Goal: Task Accomplishment & Management: Complete application form

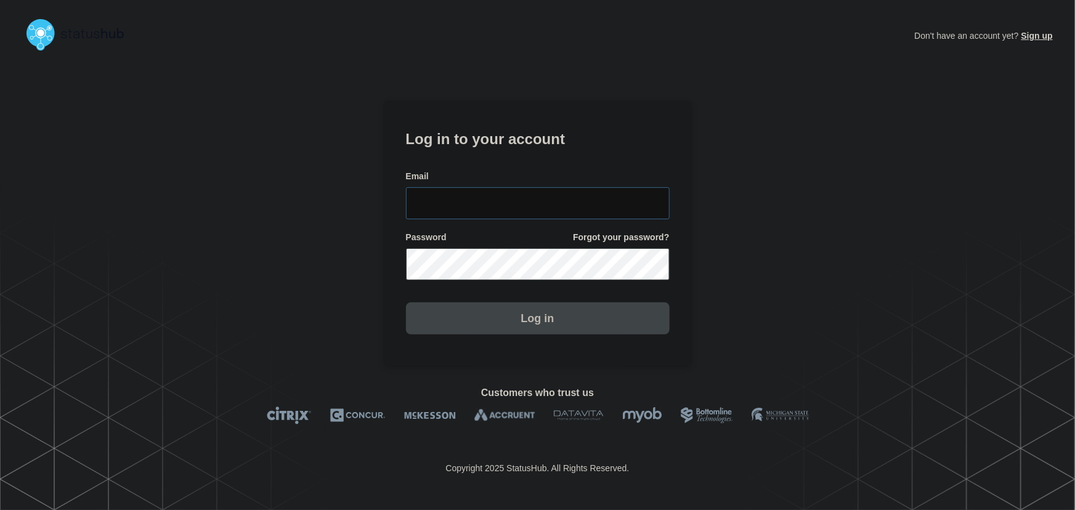
type input "tyler.wolkey@conexon.us"
drag, startPoint x: 564, startPoint y: 211, endPoint x: 535, endPoint y: 181, distance: 41.0
click at [564, 211] on input "tyler.wolkey@conexon.us" at bounding box center [538, 203] width 264 height 32
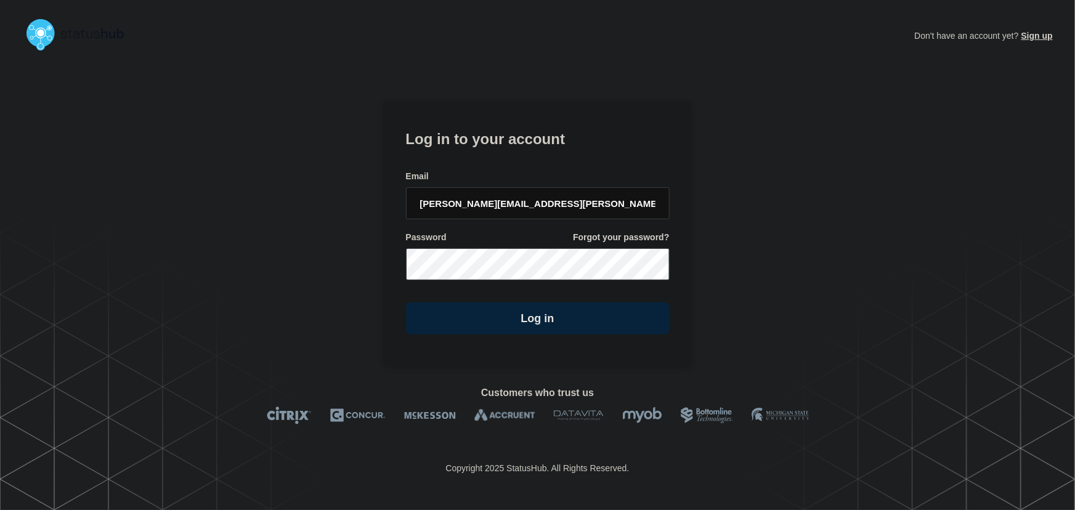
click at [505, 146] on h1 "Log in to your account" at bounding box center [538, 137] width 264 height 23
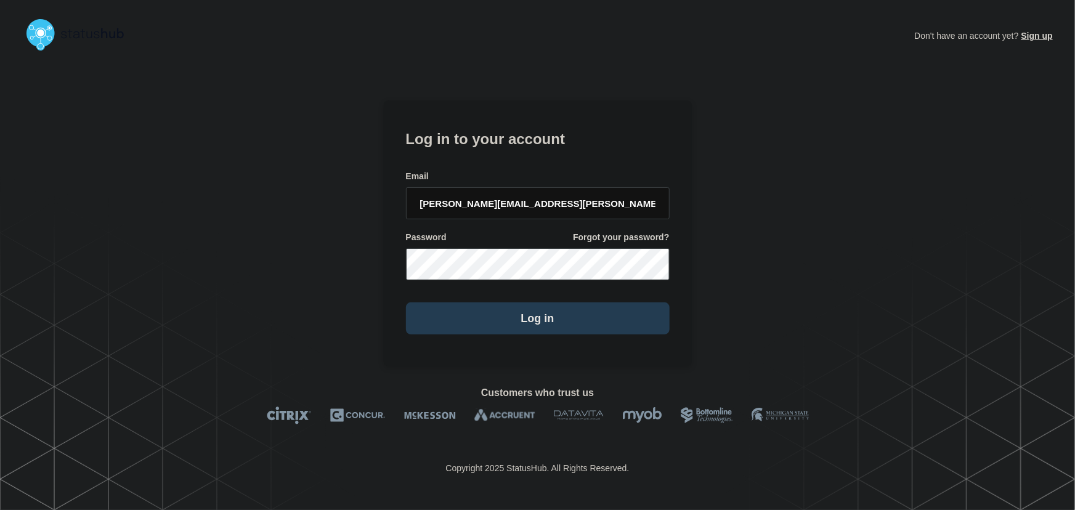
click at [598, 325] on button "Log in" at bounding box center [538, 318] width 264 height 32
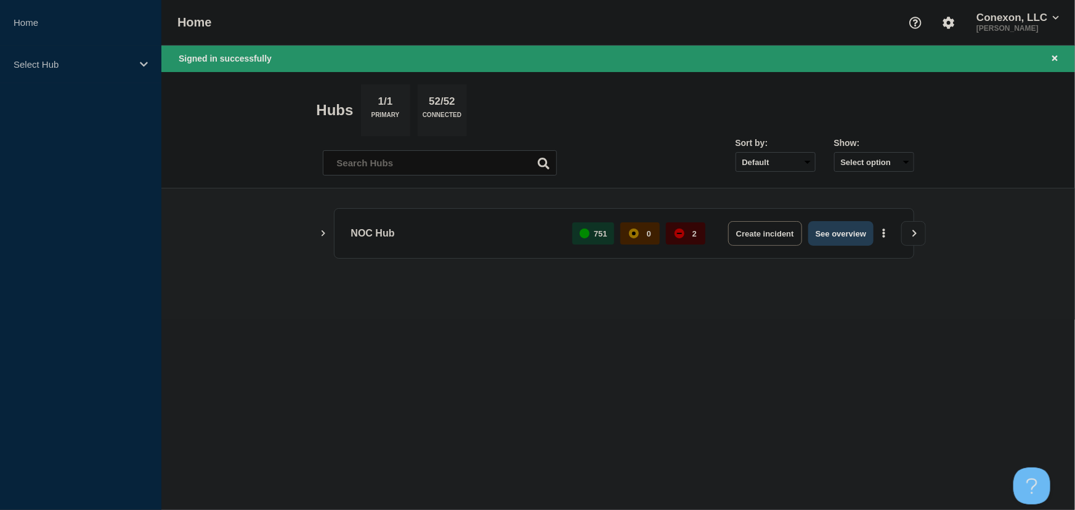
click at [824, 243] on button "See overview" at bounding box center [840, 233] width 65 height 25
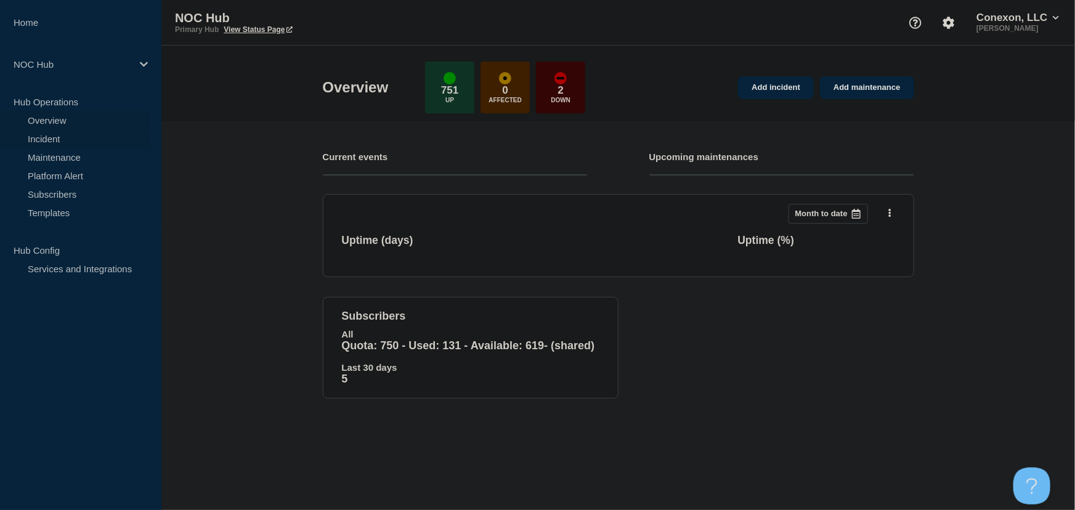
click at [65, 140] on link "Incident" at bounding box center [74, 138] width 149 height 18
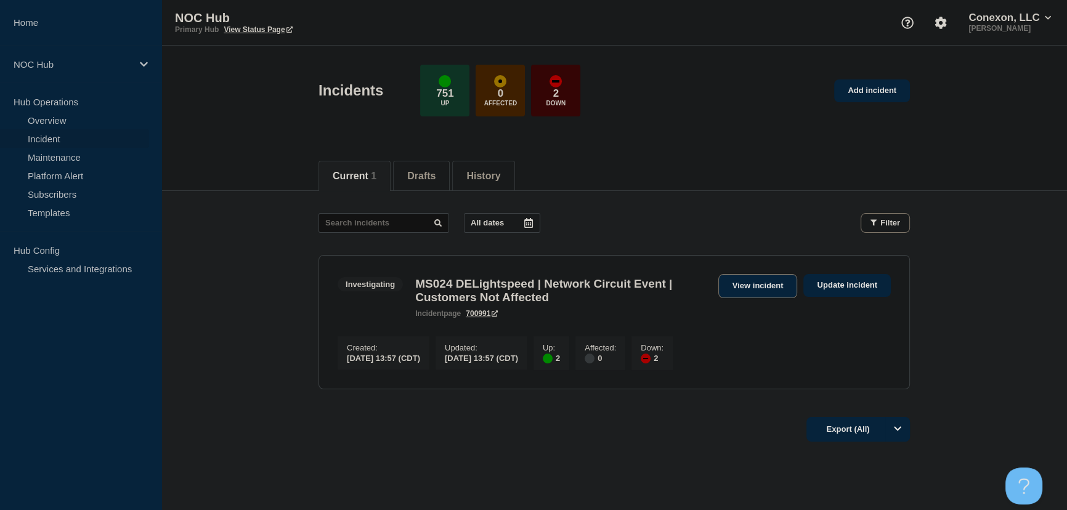
click at [740, 283] on link "View incident" at bounding box center [757, 286] width 79 height 24
click at [874, 92] on link "Add incident" at bounding box center [872, 90] width 76 height 23
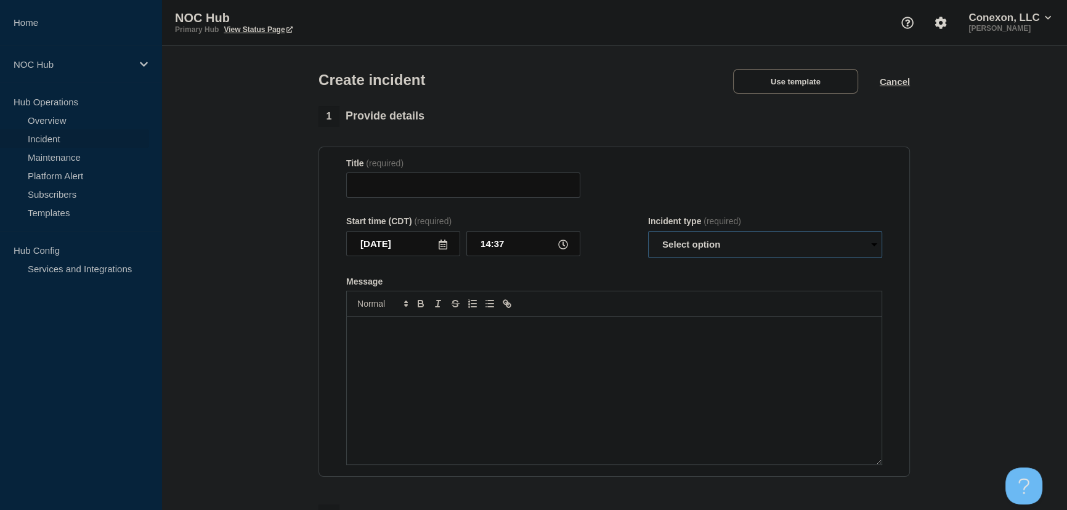
click at [742, 251] on select "Select option Investigating Identified Monitoring" at bounding box center [765, 244] width 234 height 27
click at [670, 219] on div "Incident type (required)" at bounding box center [765, 221] width 234 height 10
click at [792, 76] on button "Use template" at bounding box center [795, 81] width 125 height 25
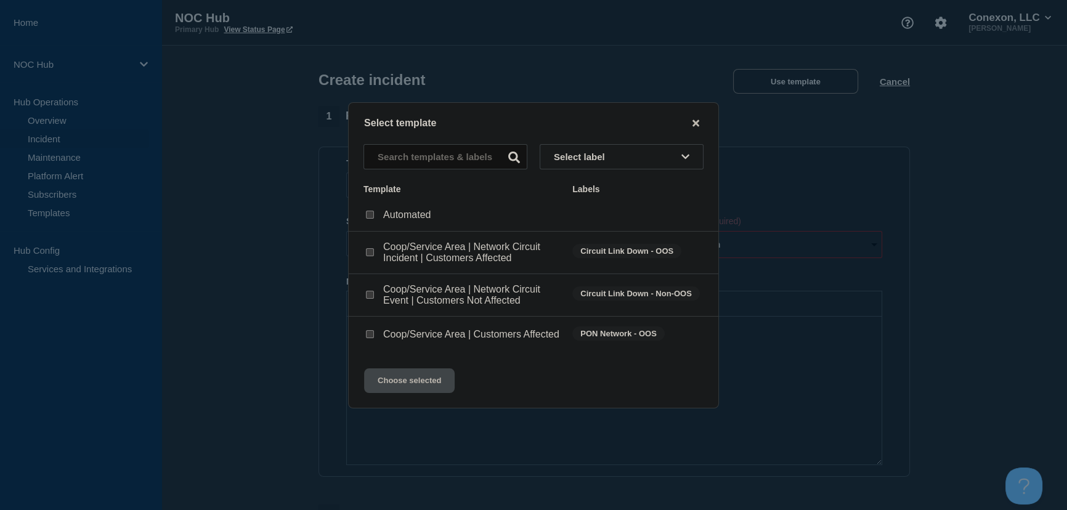
click at [374, 339] on div at bounding box center [369, 334] width 12 height 12
click at [370, 338] on input "Coop/Service Area | Customers Affected checkbox" at bounding box center [370, 334] width 8 height 8
checkbox input "true"
click at [432, 393] on button "Choose selected" at bounding box center [409, 380] width 91 height 25
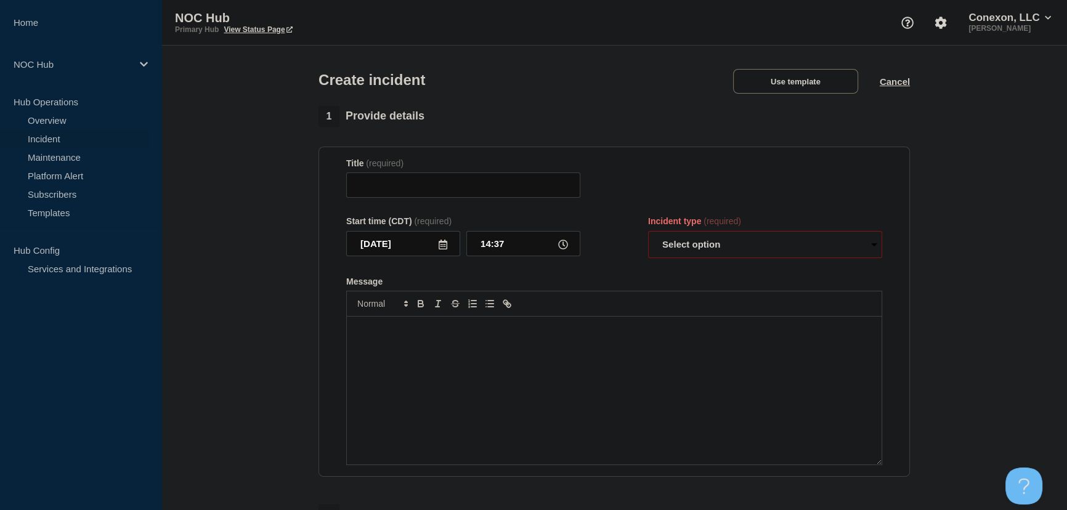
type input "Coop/Service Area | Customers Affected"
select select "investigating"
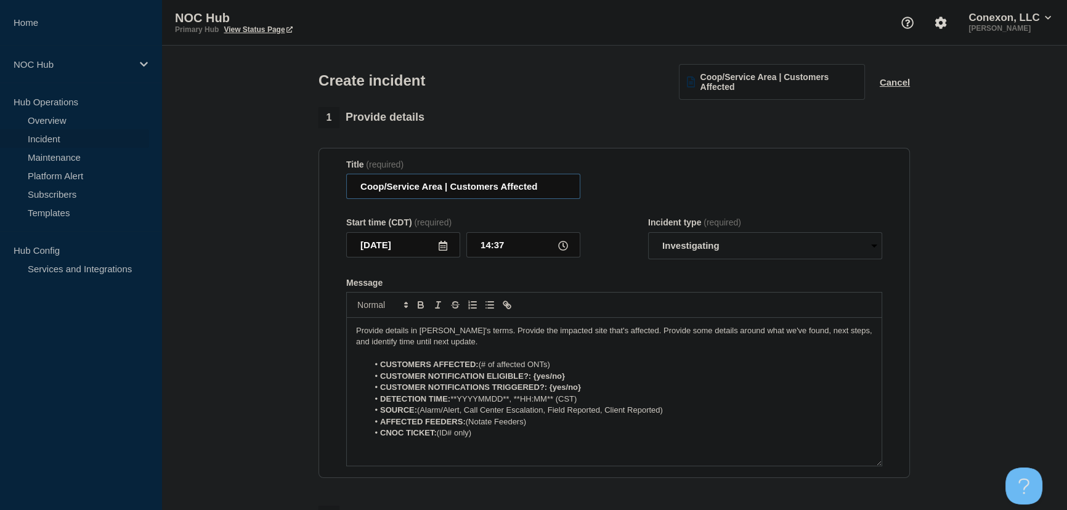
drag, startPoint x: 440, startPoint y: 188, endPoint x: 296, endPoint y: 190, distance: 144.8
click at [296, 190] on section "1 Provide details Title (required) Coop/Service Area | Customers Affected Start…" at bounding box center [613, 459] width 905 height 705
type input "GA107 [GEOGRAPHIC_DATA] | Customers Affected"
click at [607, 188] on div "Title (required) GA107 Union School | Customers Affected" at bounding box center [614, 180] width 536 height 40
drag, startPoint x: 480, startPoint y: 366, endPoint x: 585, endPoint y: 366, distance: 104.1
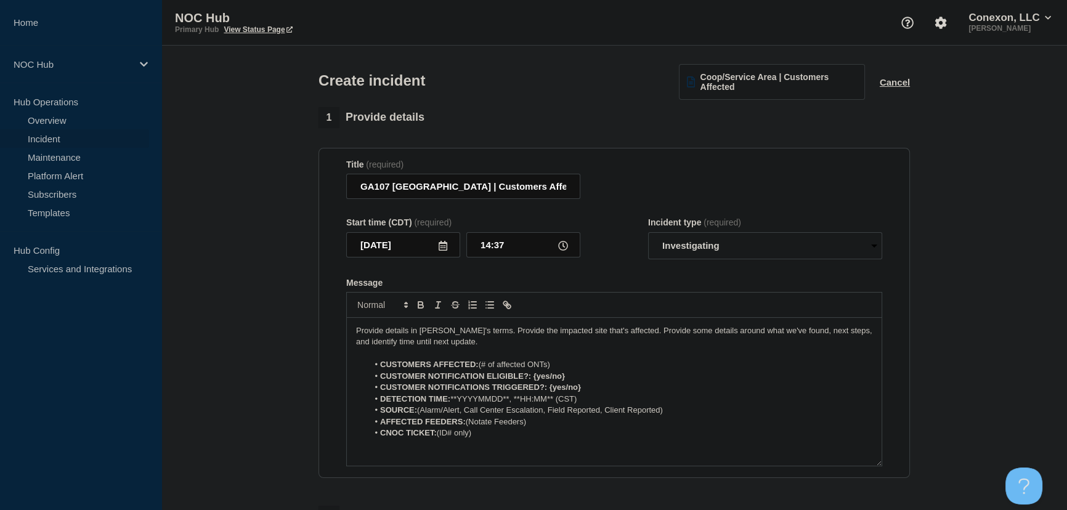
click at [585, 366] on li "CUSTOMERS AFFECTED: (# of affected ONTs)" at bounding box center [620, 364] width 504 height 11
drag, startPoint x: 469, startPoint y: 339, endPoint x: 256, endPoint y: 328, distance: 213.4
click at [256, 328] on section "1 Provide details Title (required) GA107 Union School | Customers Affected Star…" at bounding box center [613, 459] width 905 height 705
click at [413, 342] on p "Provide details in laymen's terms. Provide the impacted site that's affected. P…" at bounding box center [614, 336] width 516 height 23
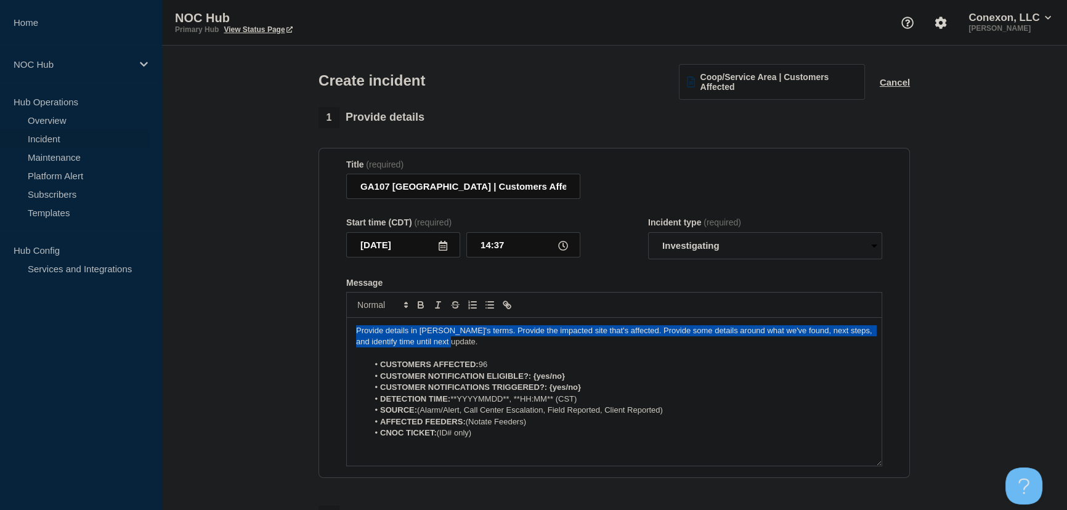
drag, startPoint x: 478, startPoint y: 348, endPoint x: 127, endPoint y: 299, distance: 354.5
click at [127, 299] on div "Home NOC Hub Hub Operations Overview Incident Maintenance Platform Alert Subscr…" at bounding box center [533, 430] width 1067 height 861
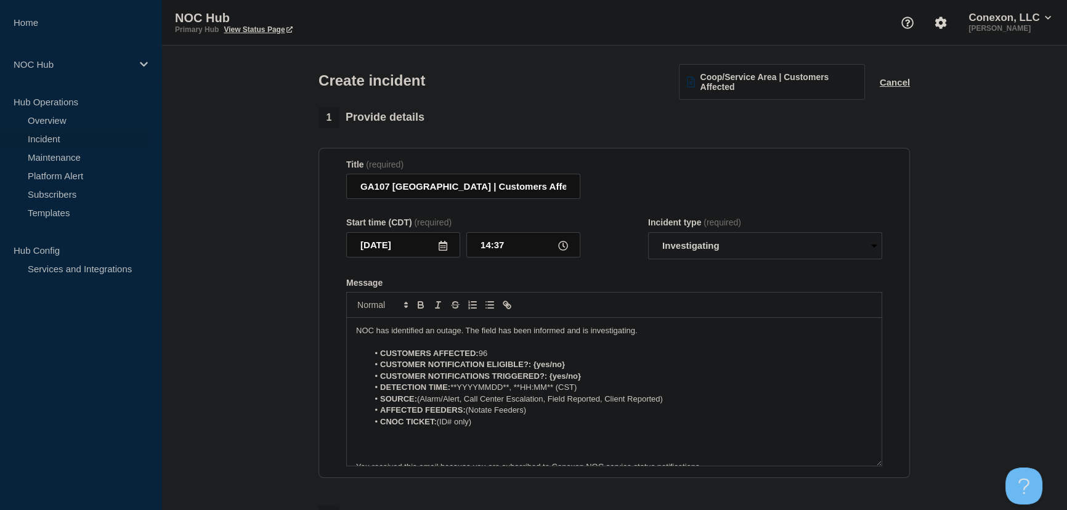
click at [661, 333] on p "NOC has identified an outage. The field has been informed and is investigating." at bounding box center [614, 330] width 516 height 11
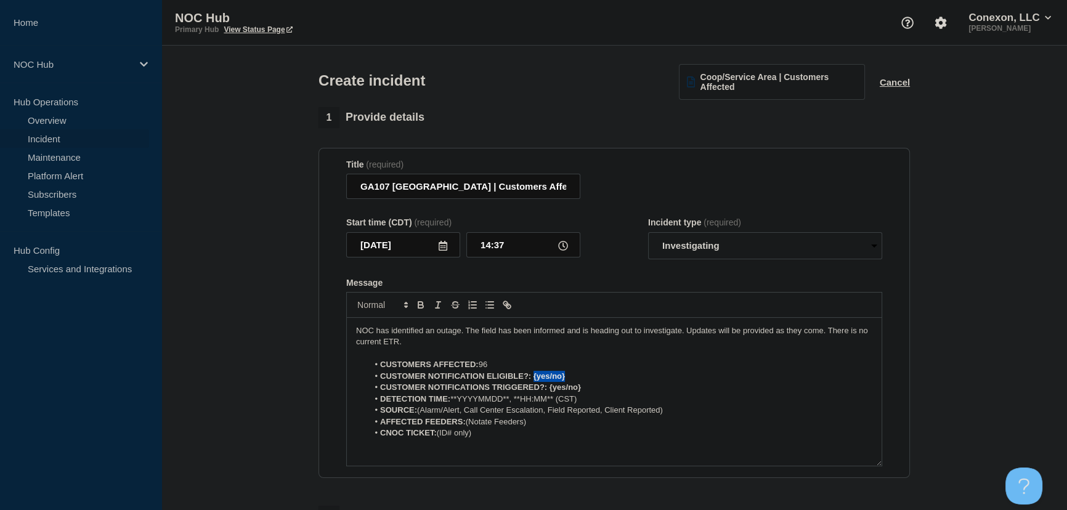
drag, startPoint x: 575, startPoint y: 379, endPoint x: 612, endPoint y: 381, distance: 37.0
click at [612, 381] on li "CUSTOMER NOTIFICATION ELIGIBLE?: {yes/no}" at bounding box center [620, 376] width 504 height 11
drag, startPoint x: 549, startPoint y: 394, endPoint x: 642, endPoint y: 392, distance: 93.6
click at [642, 392] on li "CUSTOMER NOTIFICATIONS TRIGGERED?: {yes/no}" at bounding box center [620, 387] width 504 height 11
drag, startPoint x: 453, startPoint y: 401, endPoint x: 617, endPoint y: 406, distance: 164.5
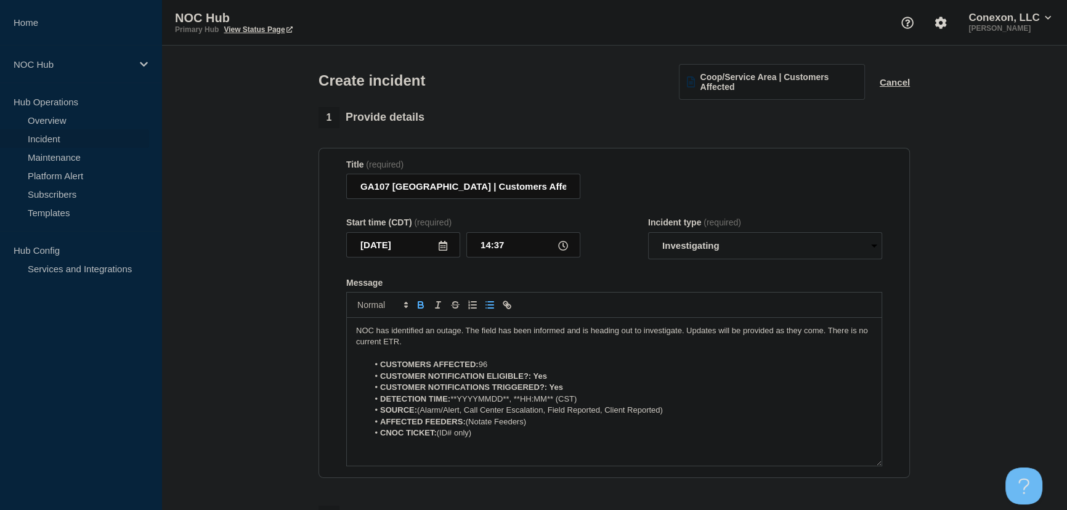
click at [617, 405] on li "DETECTION TIME: **YYYYMMDD**, **HH:MM** (CST)" at bounding box center [620, 399] width 504 height 11
drag, startPoint x: 653, startPoint y: 412, endPoint x: 423, endPoint y: 413, distance: 230.4
click at [423, 413] on li "SOURCE: (Alarm/Alert, Call Center Escalation, Field Reported, Client Reported)" at bounding box center [620, 410] width 504 height 11
drag, startPoint x: 468, startPoint y: 424, endPoint x: 575, endPoint y: 425, distance: 106.6
click at [575, 425] on li "AFFECTED FEEDERS: (Notate Feeders)" at bounding box center [620, 421] width 504 height 11
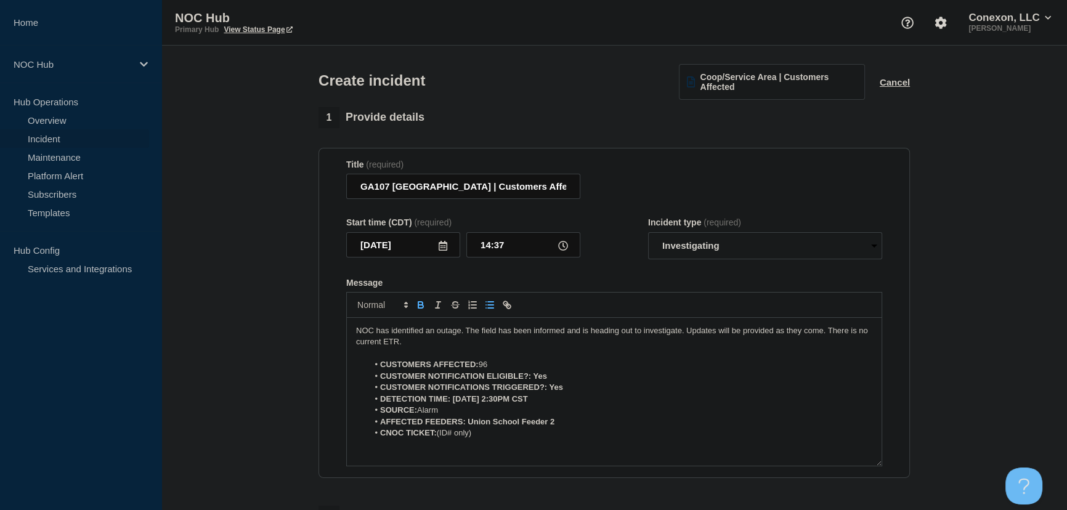
drag, startPoint x: 439, startPoint y: 439, endPoint x: 522, endPoint y: 439, distance: 83.2
click at [522, 439] on li "CNOC TICKET: (ID# only)" at bounding box center [620, 432] width 504 height 11
drag, startPoint x: 484, startPoint y: 436, endPoint x: 225, endPoint y: 263, distance: 310.8
click at [225, 263] on section "1 Provide details Title (required) GA107 Union School | Customers Affected Star…" at bounding box center [613, 459] width 905 height 705
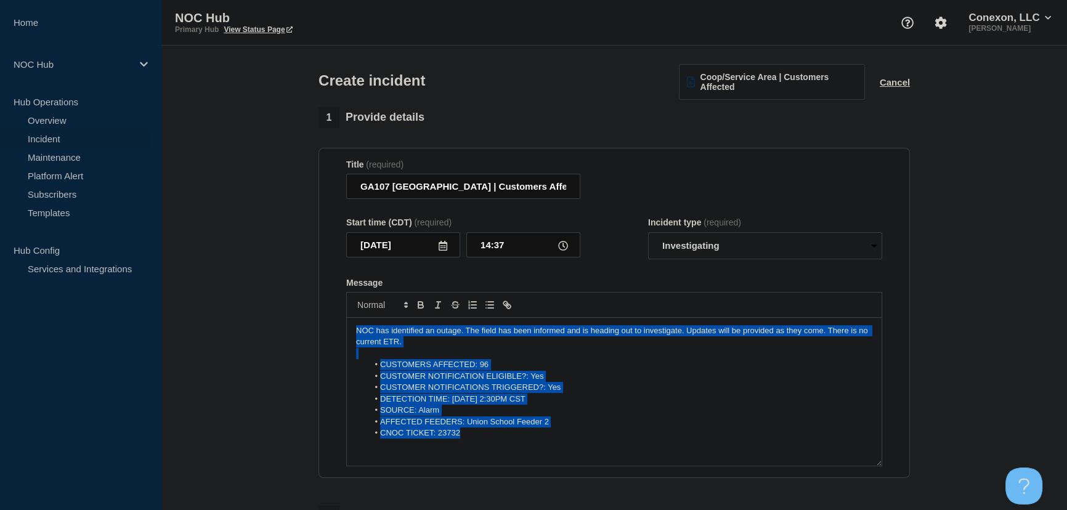
click at [468, 373] on li "CUSTOMER NOTIFICATION ELIGIBLE?: Yes" at bounding box center [620, 376] width 504 height 11
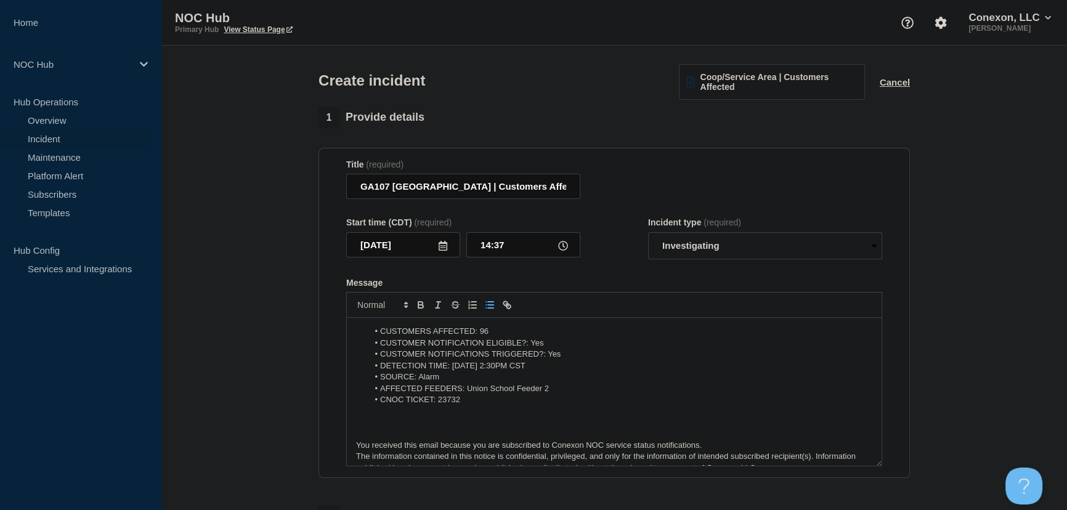
scroll to position [49, 0]
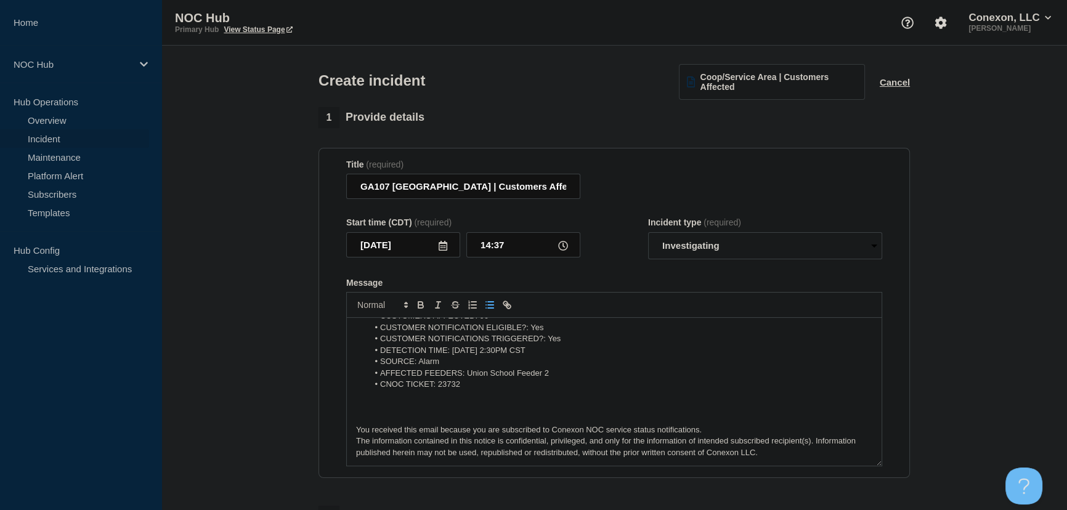
click at [415, 411] on p "Message" at bounding box center [614, 407] width 516 height 11
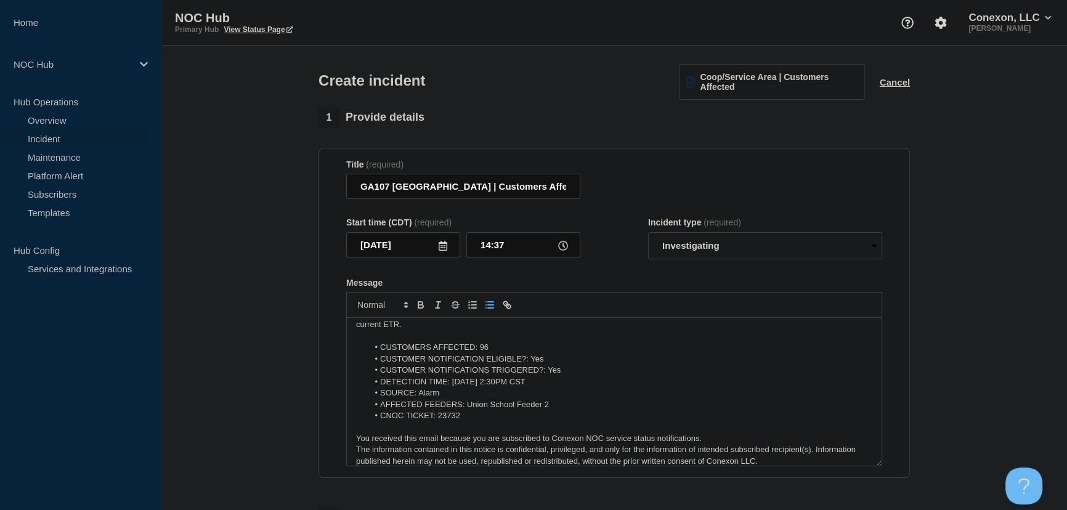
scroll to position [25, 0]
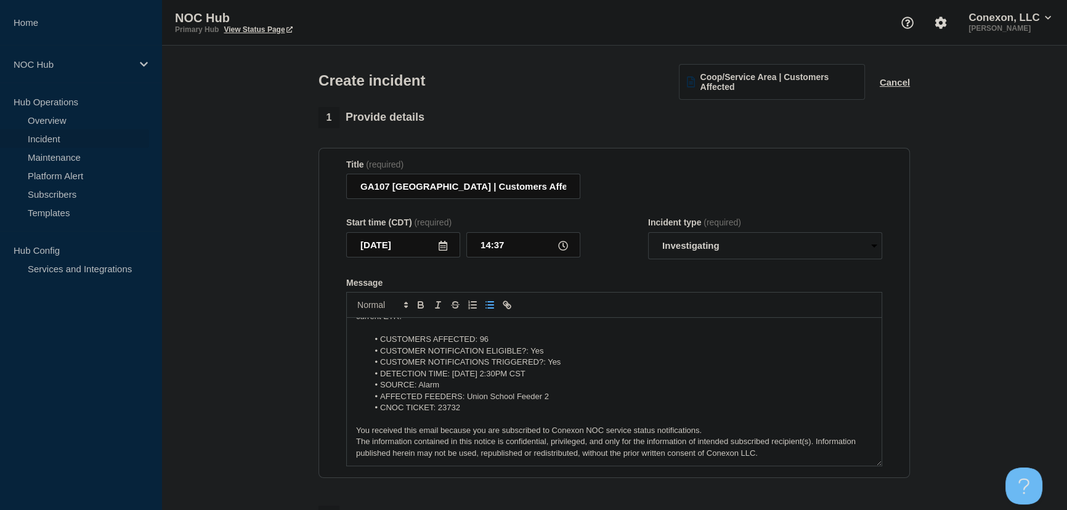
click at [632, 259] on div "Start time (CDT) (required) 2025-08-13 14:37 Incident type (required) Select op…" at bounding box center [614, 238] width 536 height 42
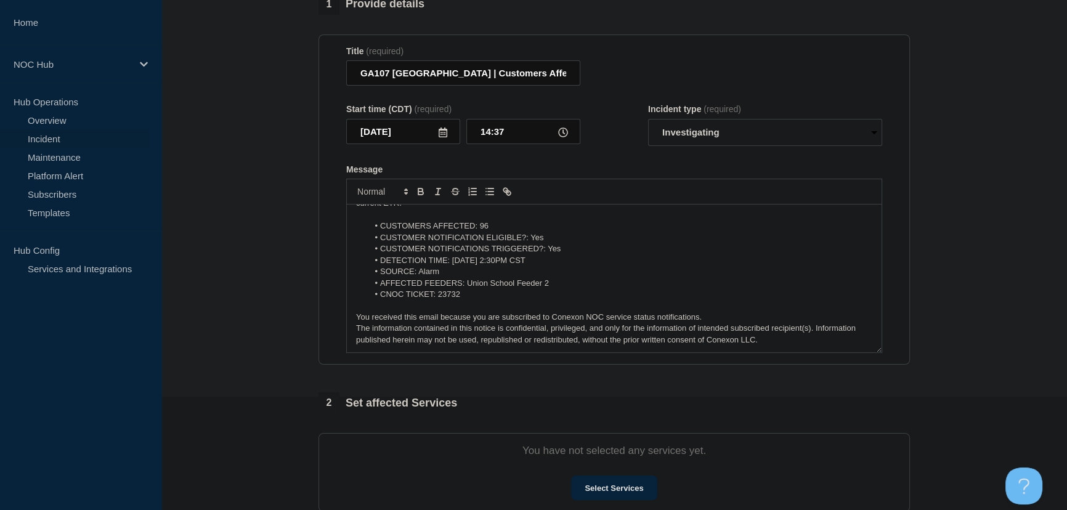
scroll to position [280, 0]
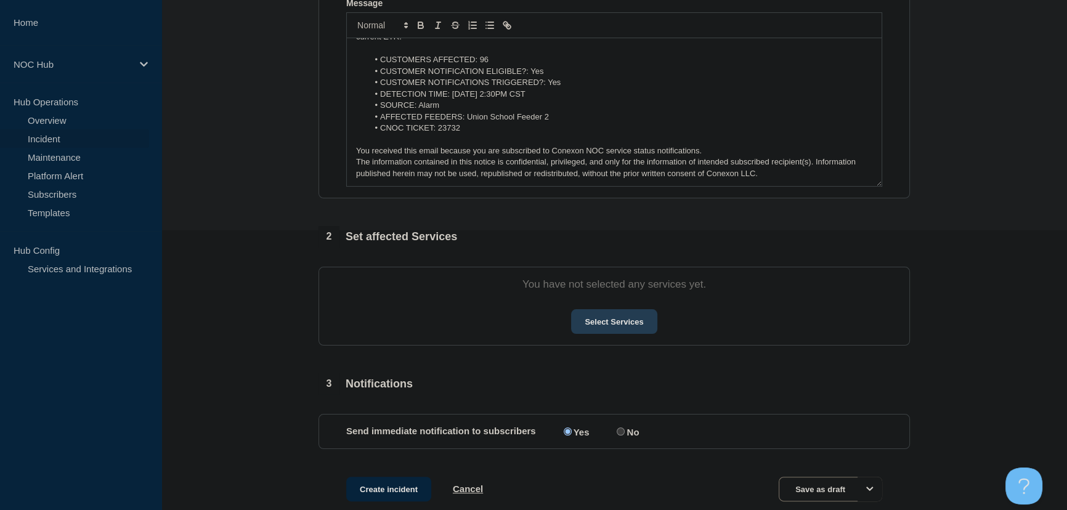
click at [599, 326] on button "Select Services" at bounding box center [614, 321] width 86 height 25
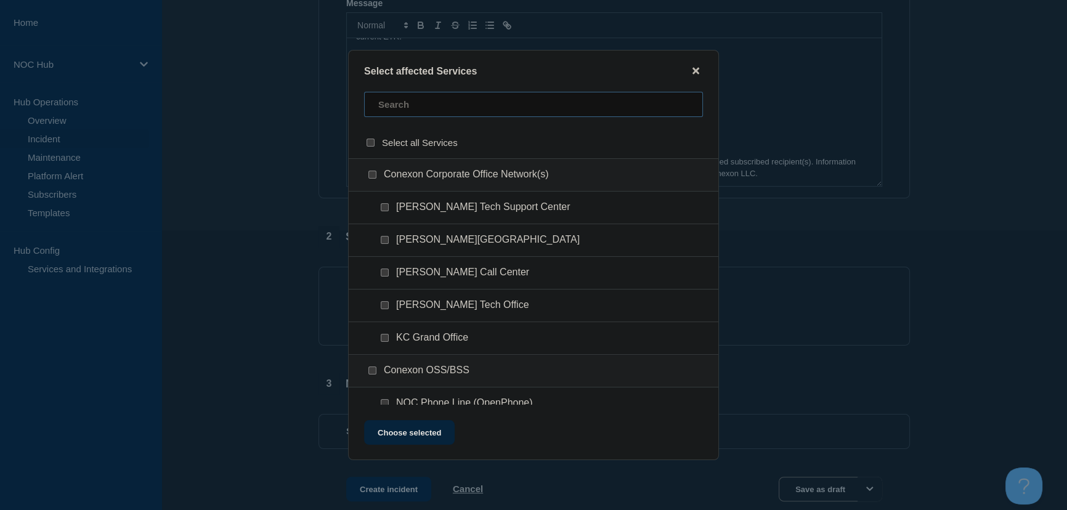
click at [401, 114] on input "text" at bounding box center [533, 104] width 339 height 25
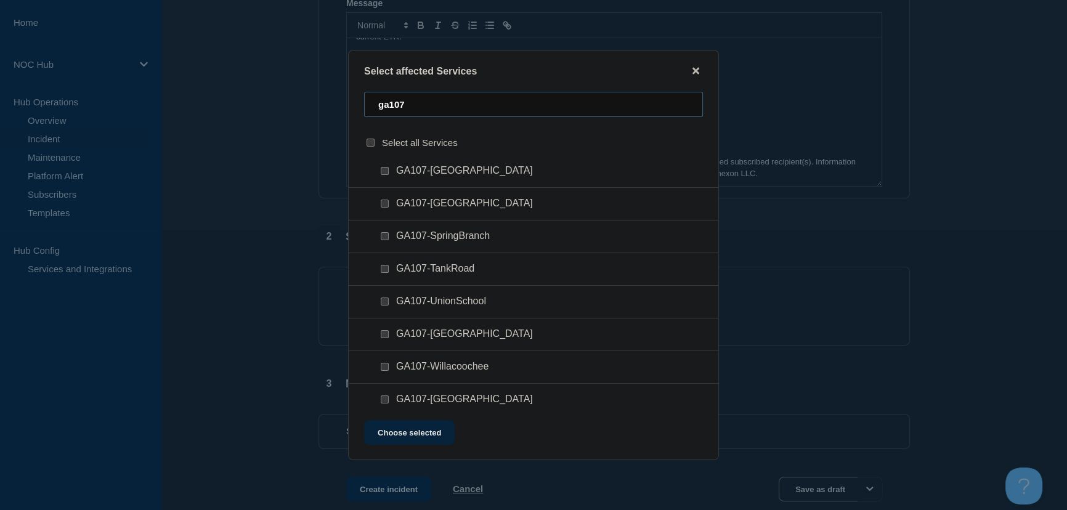
scroll to position [511, 0]
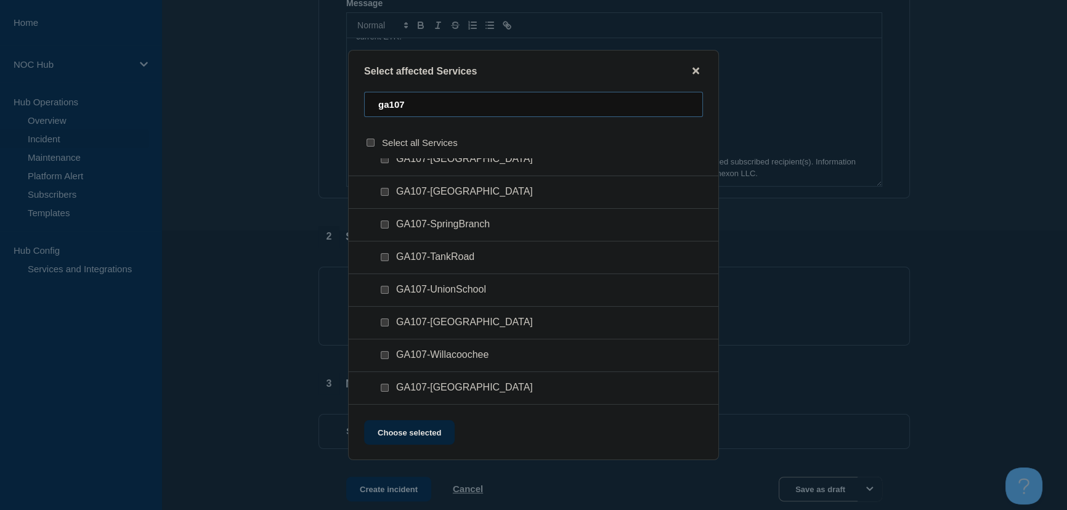
type input "ga107"
click at [384, 289] on input "GA107-UnionSchool checkbox" at bounding box center [385, 290] width 8 height 8
checkbox input "true"
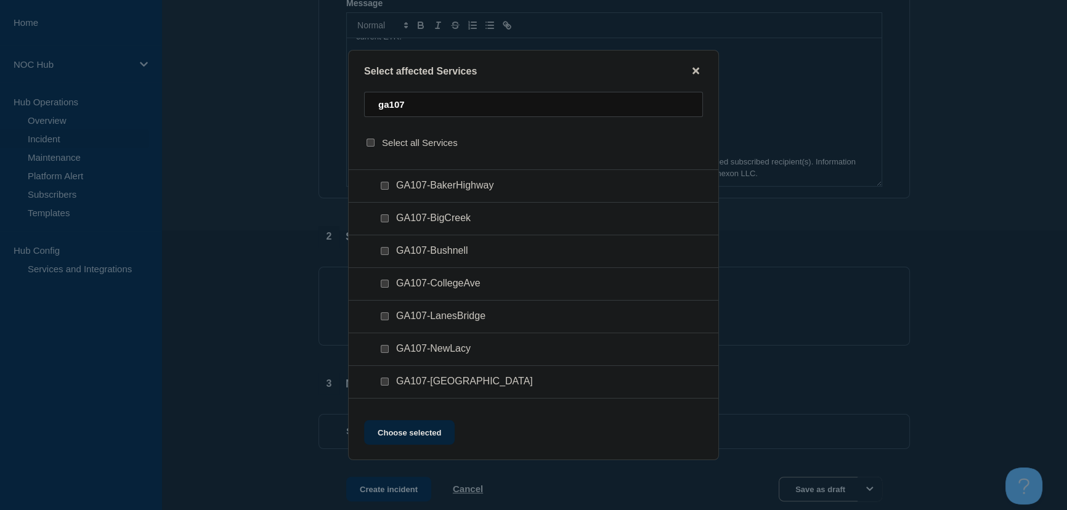
scroll to position [0, 0]
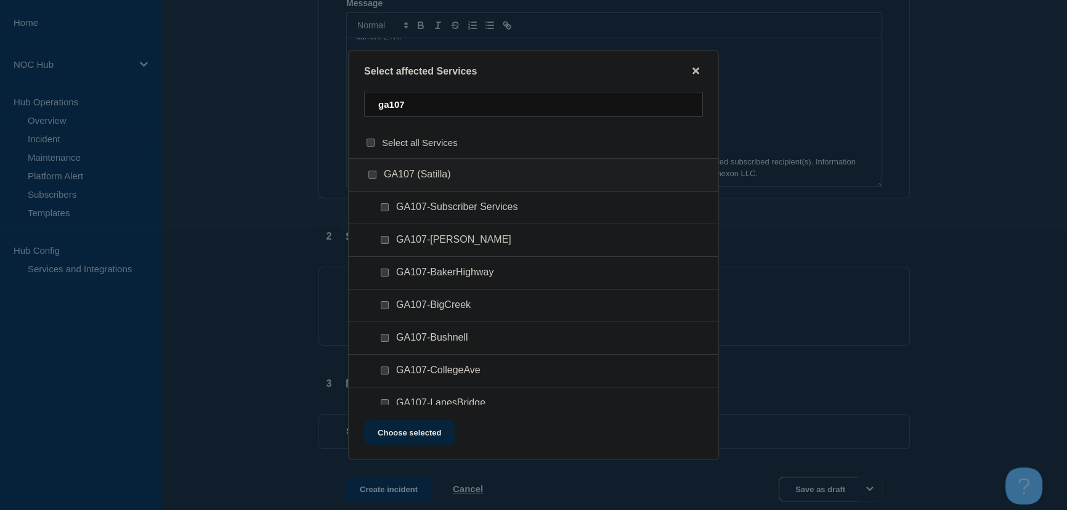
click at [382, 209] on input "GA107-Subscriber Services checkbox" at bounding box center [385, 207] width 8 height 8
checkbox input "true"
click at [422, 431] on button "Choose selected" at bounding box center [409, 432] width 91 height 25
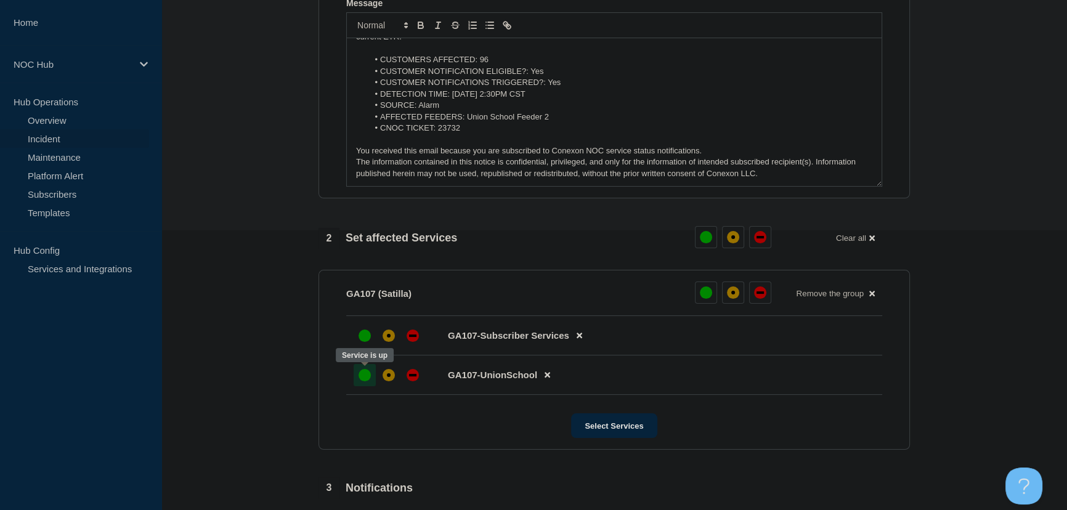
click at [368, 381] on div at bounding box center [365, 375] width 22 height 22
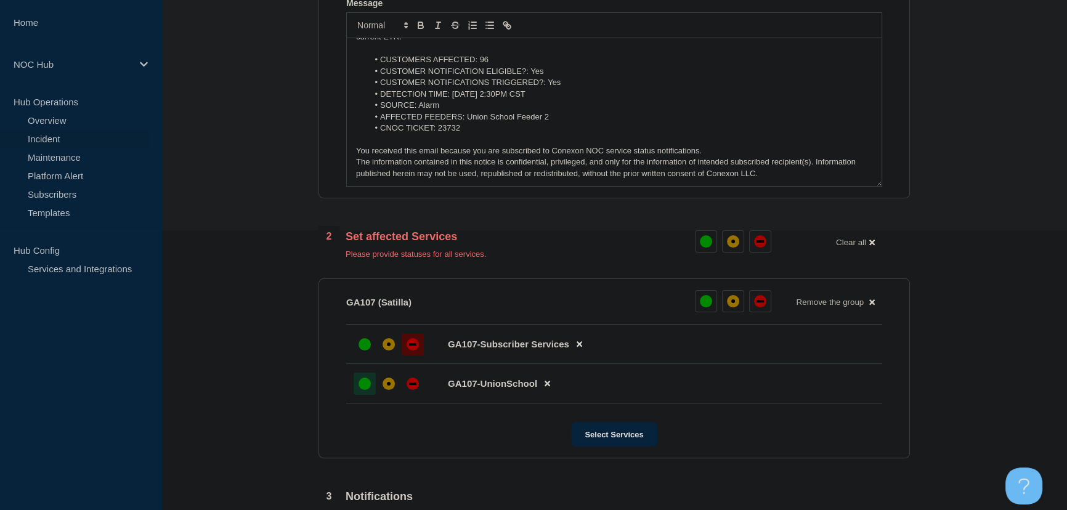
click at [418, 336] on div at bounding box center [413, 344] width 22 height 22
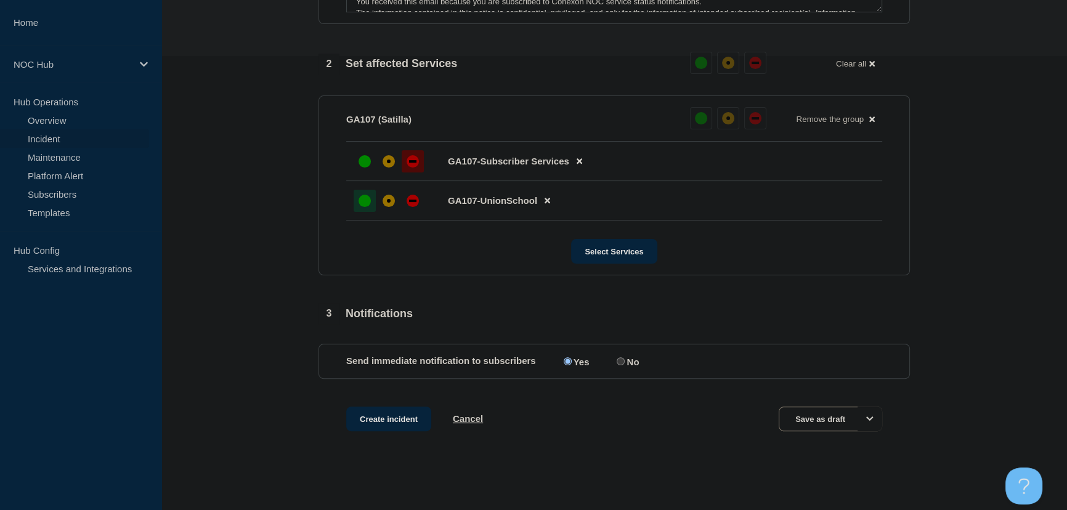
scroll to position [456, 0]
click at [379, 415] on button "Create incident" at bounding box center [388, 417] width 85 height 25
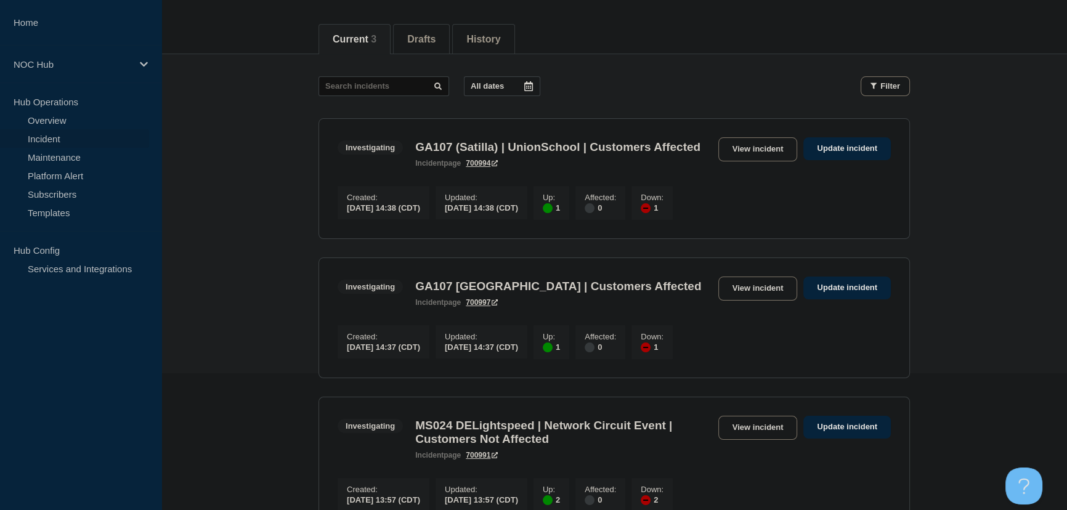
scroll to position [111, 0]
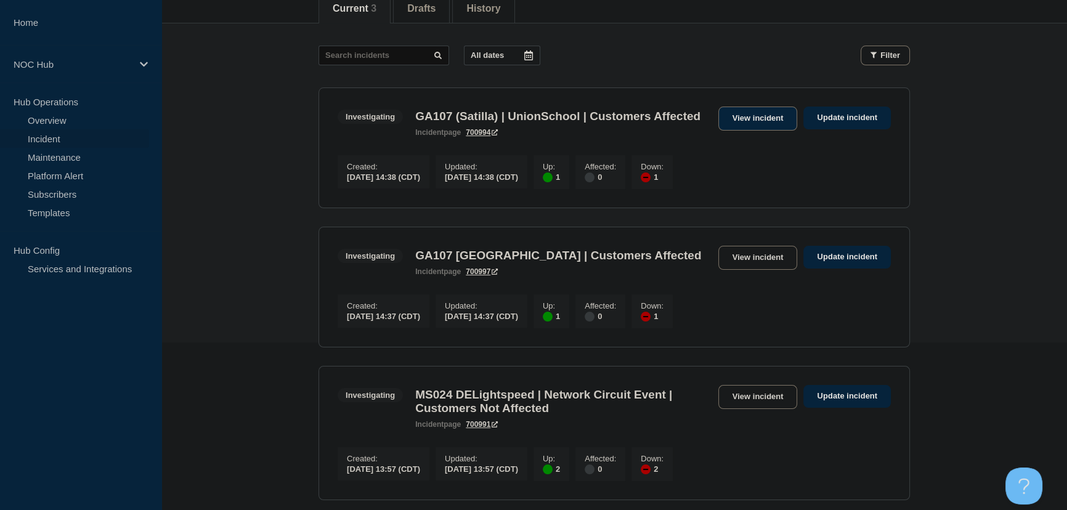
click at [761, 115] on link "View incident" at bounding box center [757, 119] width 79 height 24
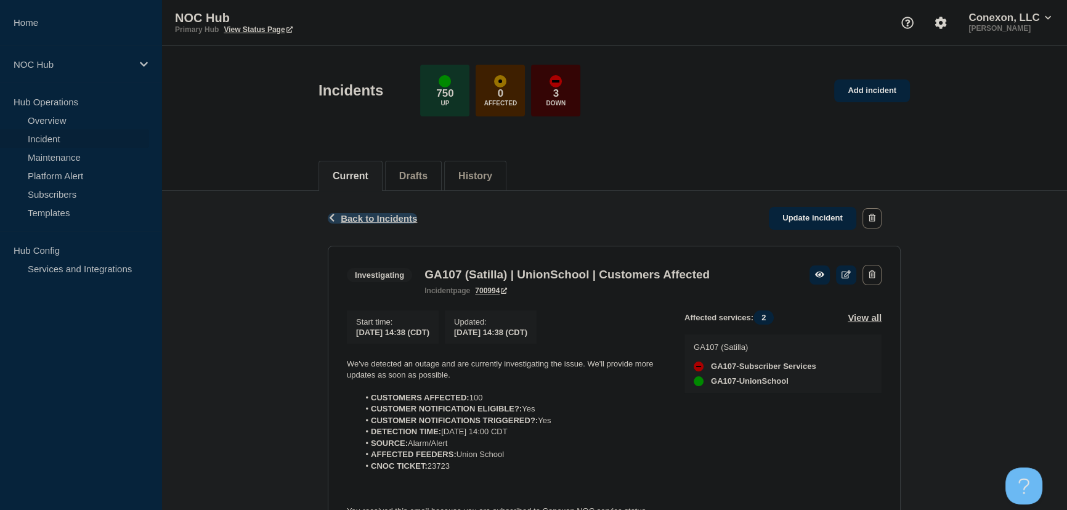
click at [397, 216] on span "Back to Incidents" at bounding box center [379, 218] width 76 height 10
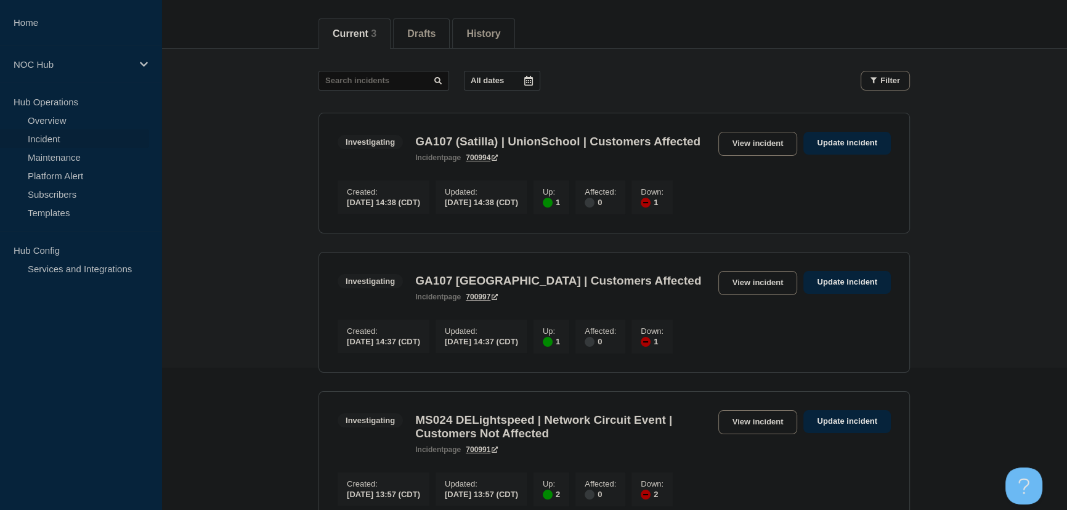
scroll to position [111, 0]
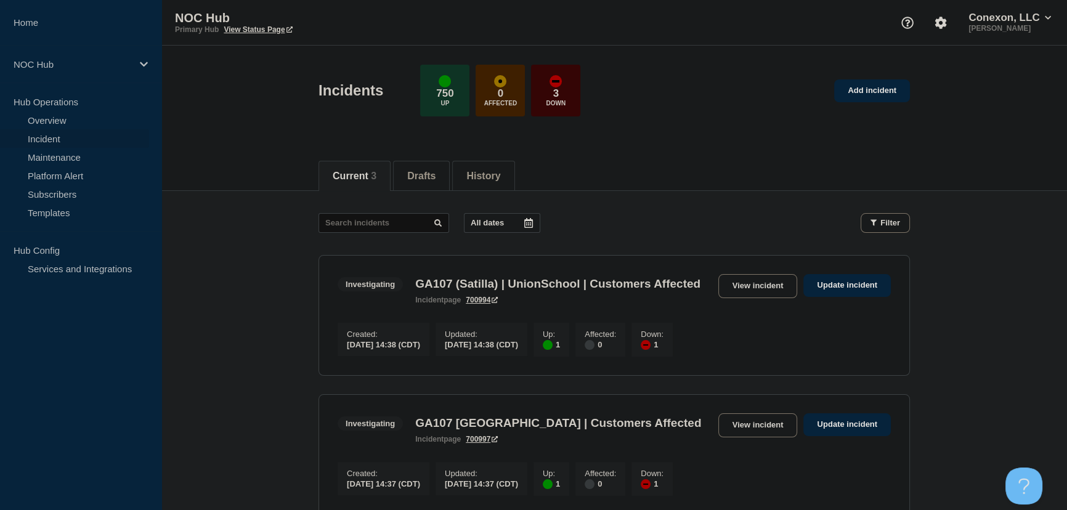
click at [238, 216] on main "All dates Filter Investigating 1 Up 1 Down GA107 (Satilla) | UnionSchool | Cust…" at bounding box center [613, 438] width 905 height 495
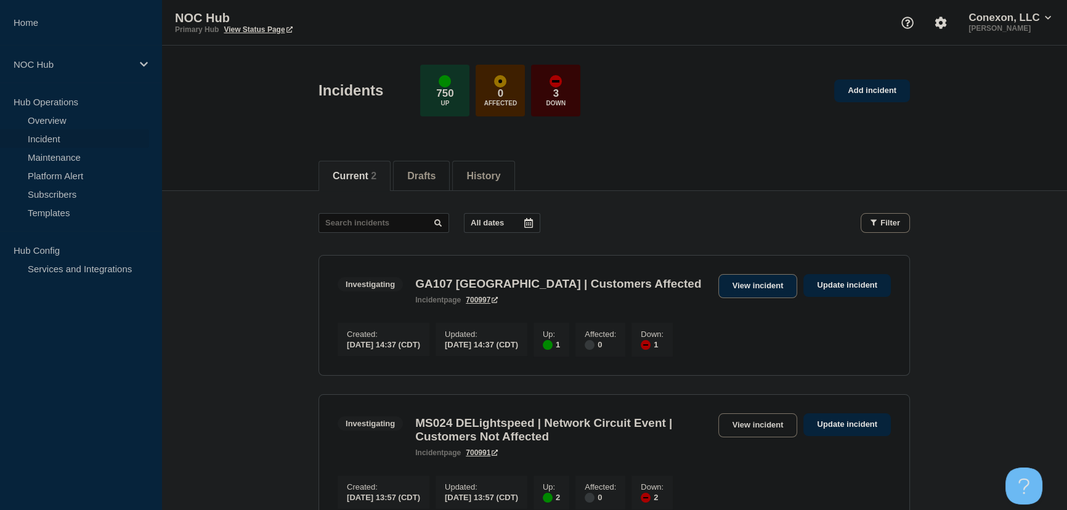
click at [749, 275] on link "View incident" at bounding box center [757, 286] width 79 height 24
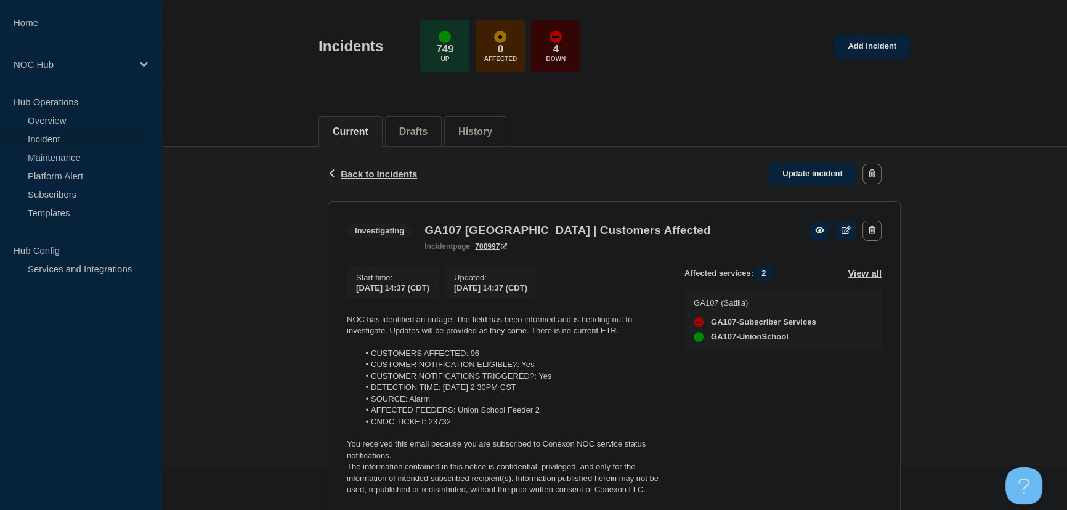
scroll to position [90, 0]
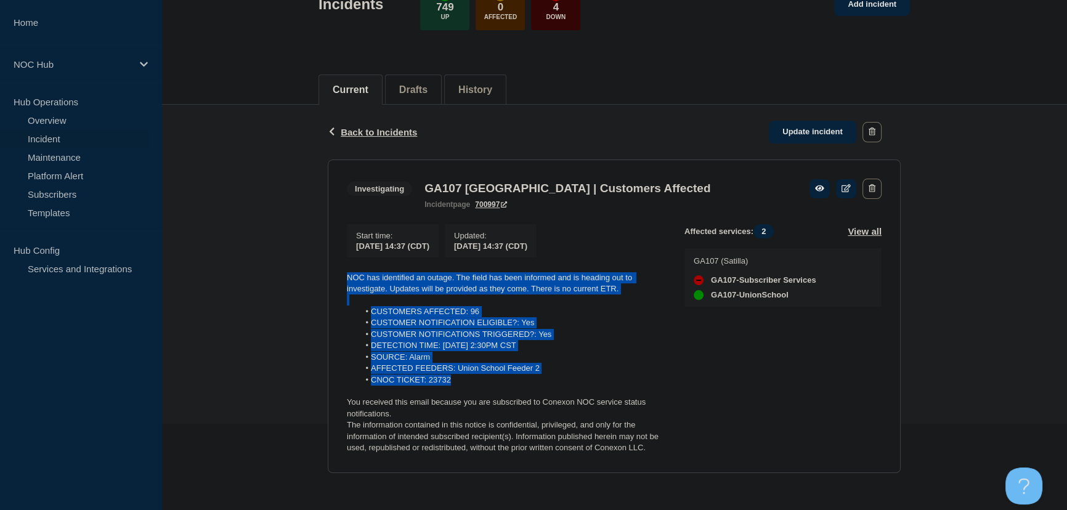
drag, startPoint x: 478, startPoint y: 378, endPoint x: 328, endPoint y: 280, distance: 178.9
click at [328, 280] on section "Investigating GA107 Union School | Customers Affected incident page 700997 Star…" at bounding box center [614, 317] width 573 height 314
copy div "NOC has identified an outage. The field has been informed and is heading out to…"
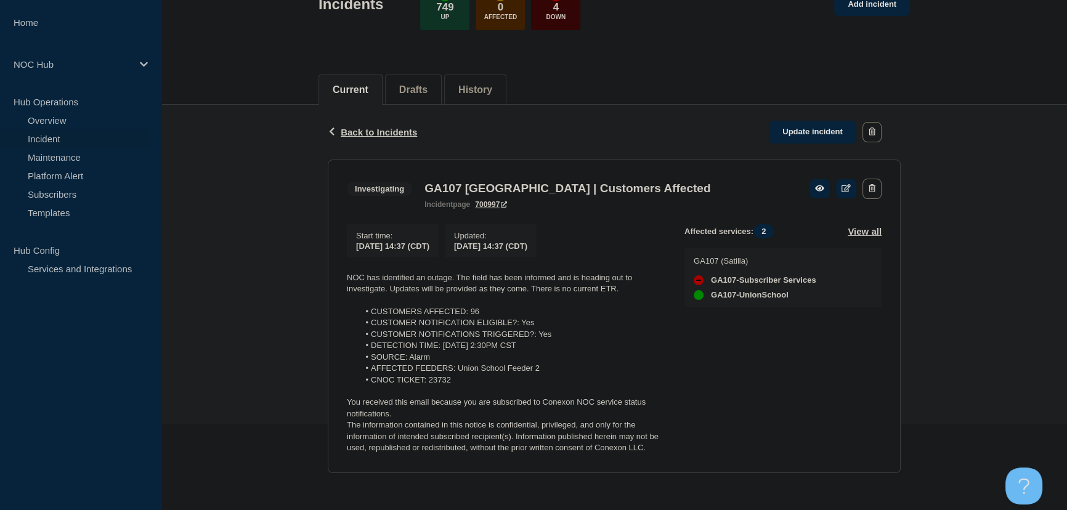
click at [217, 162] on div "Back Back to Incidents Update incident Investigating GA107 [GEOGRAPHIC_DATA] | …" at bounding box center [613, 298] width 905 height 387
click at [357, 132] on button "Back Back to Incidents" at bounding box center [372, 132] width 89 height 10
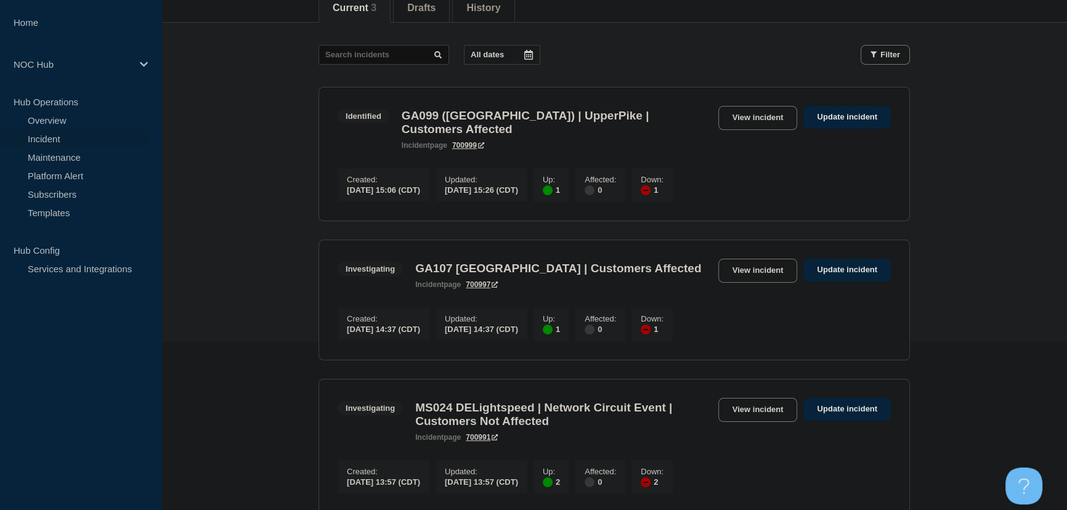
scroll to position [168, 0]
